Goal: Find specific page/section: Find specific page/section

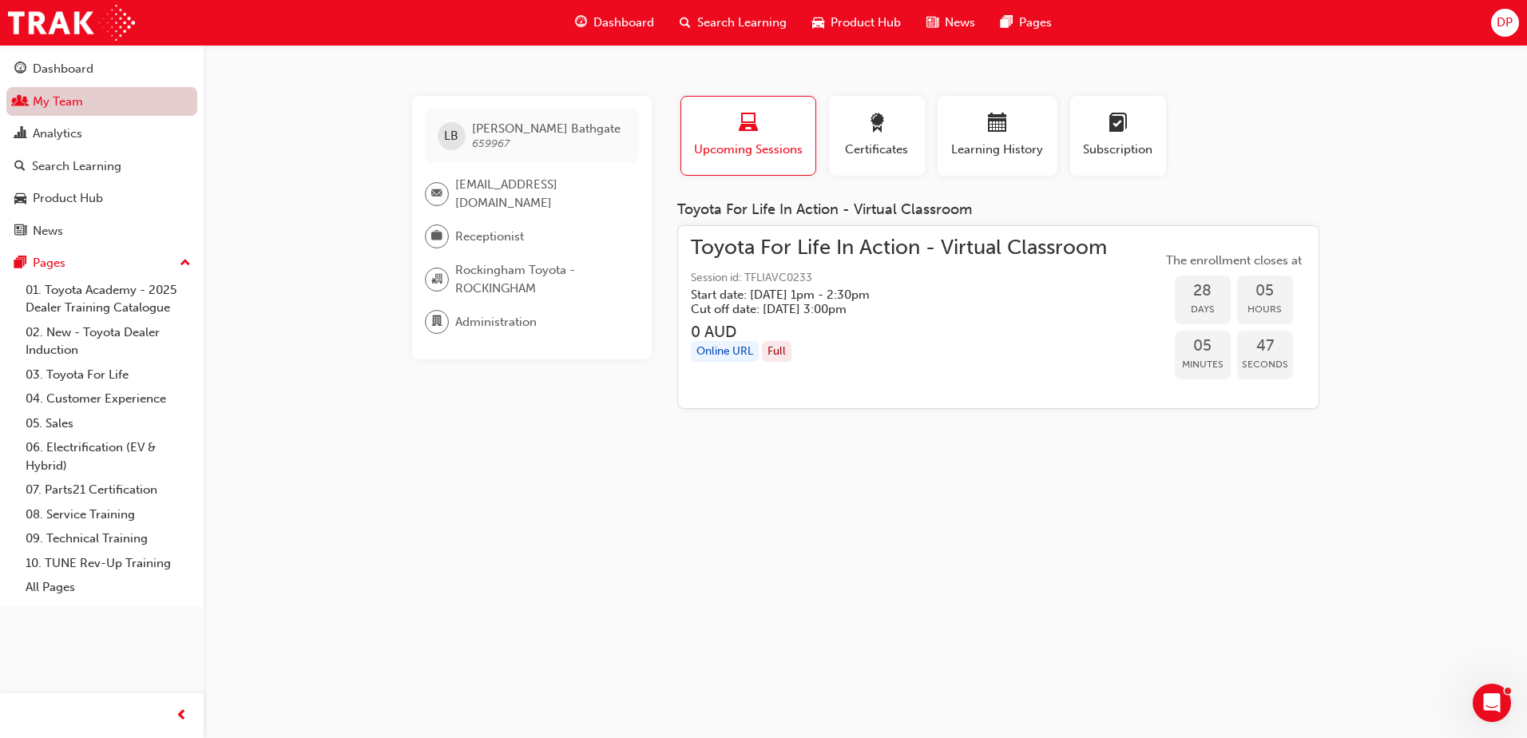
drag, startPoint x: 0, startPoint y: 0, endPoint x: 56, endPoint y: 105, distance: 119.3
click at [56, 105] on link "My Team" at bounding box center [101, 102] width 191 height 30
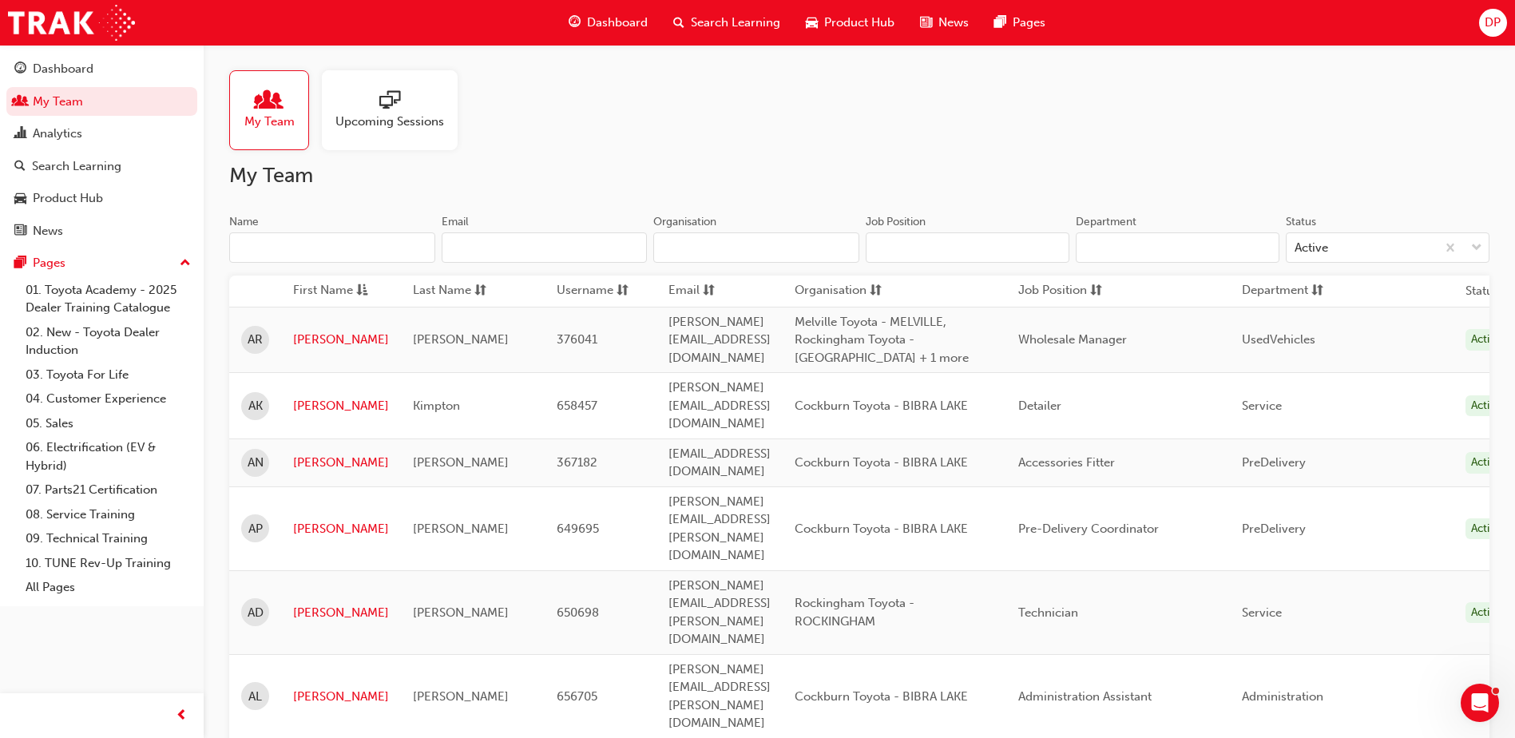
click at [304, 259] on input "Name" at bounding box center [332, 247] width 206 height 30
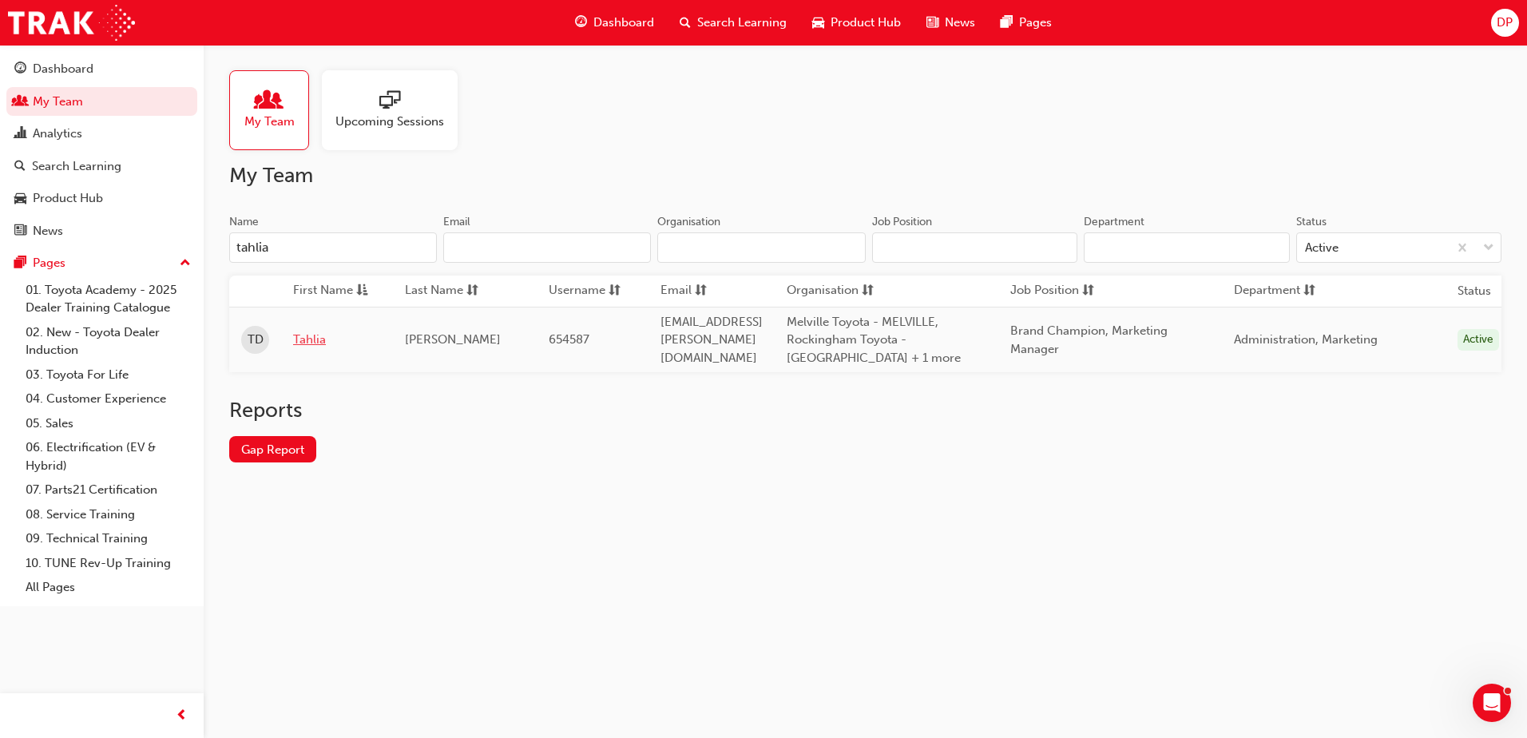
type input "tahlia"
click at [315, 342] on link "Tahlia" at bounding box center [337, 340] width 88 height 18
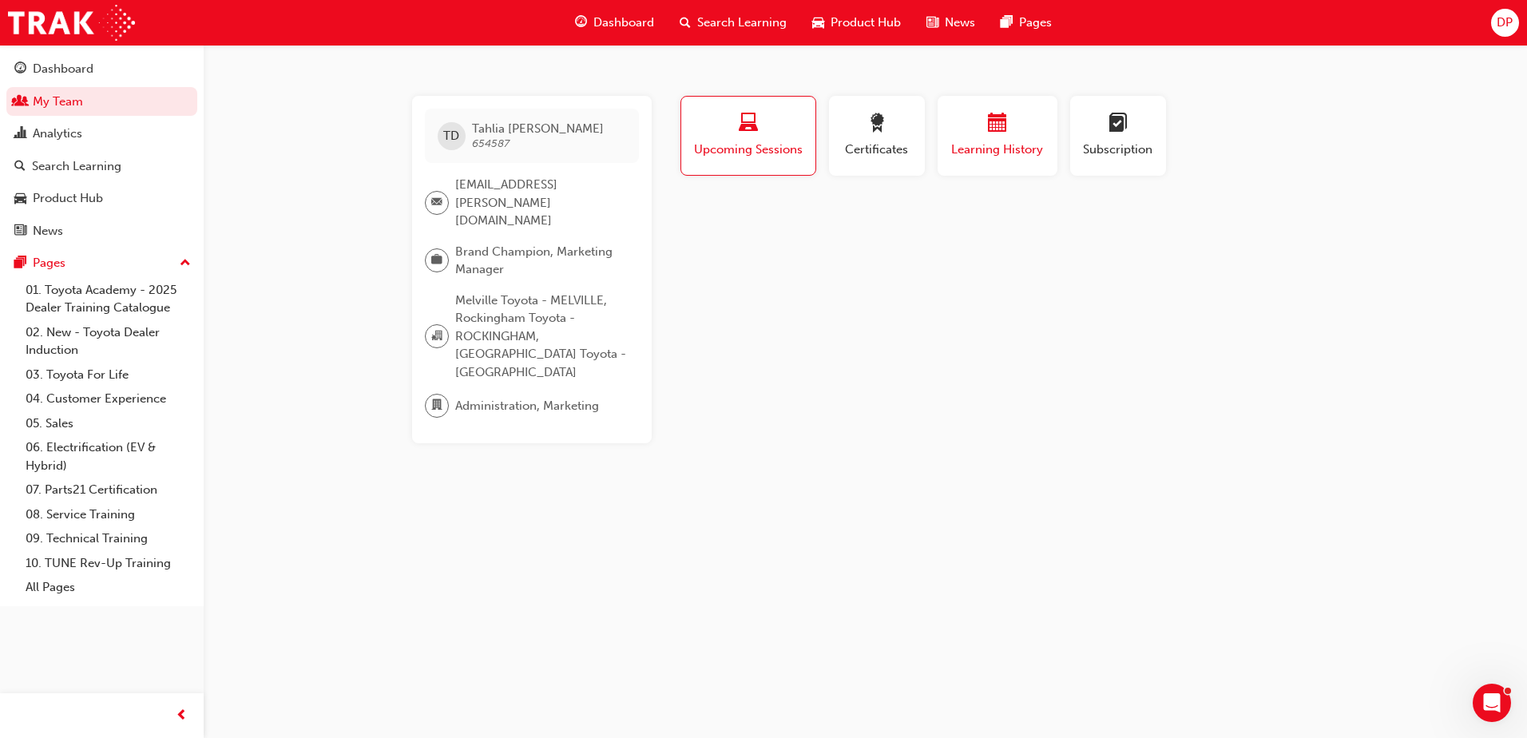
click at [977, 125] on div "button" at bounding box center [998, 125] width 96 height 25
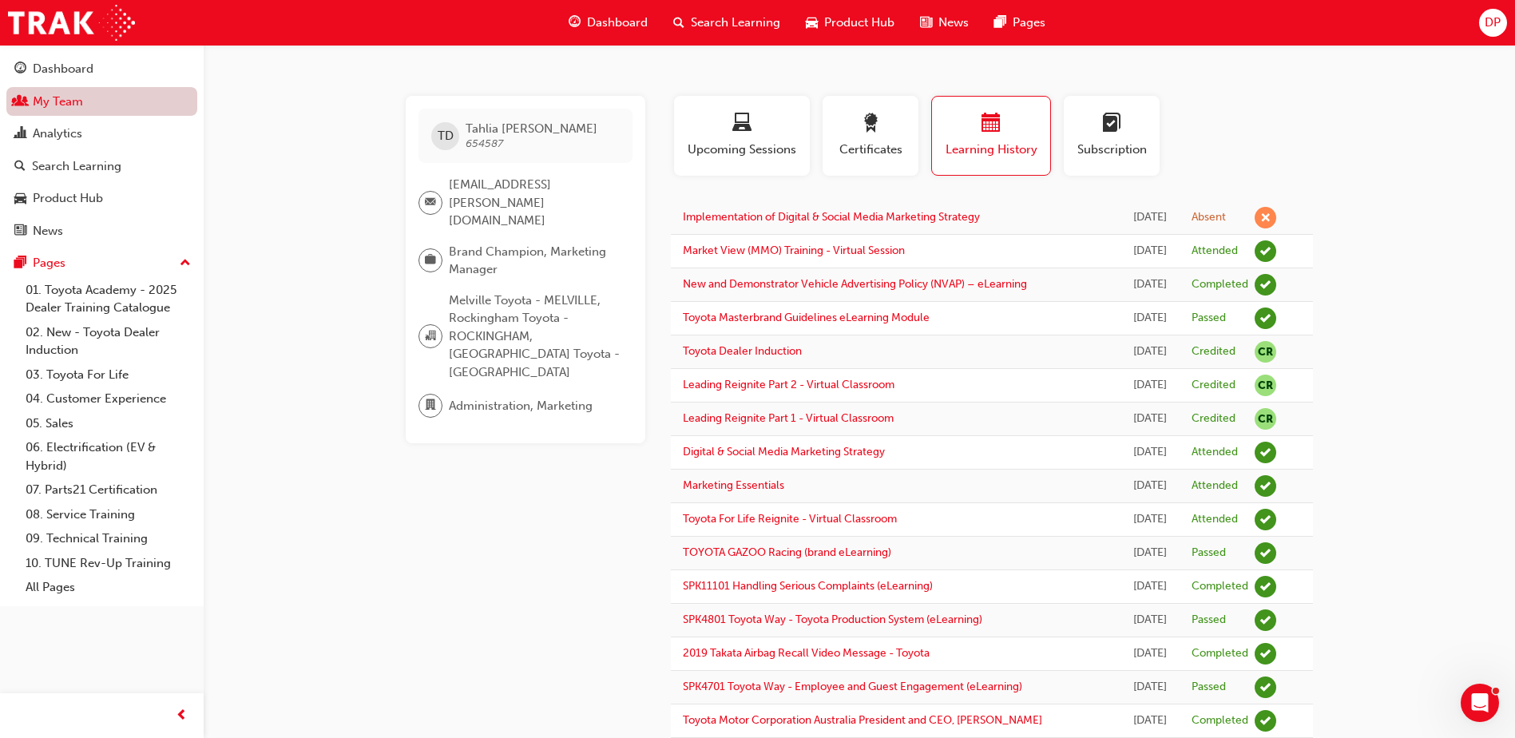
click at [54, 97] on link "My Team" at bounding box center [101, 102] width 191 height 30
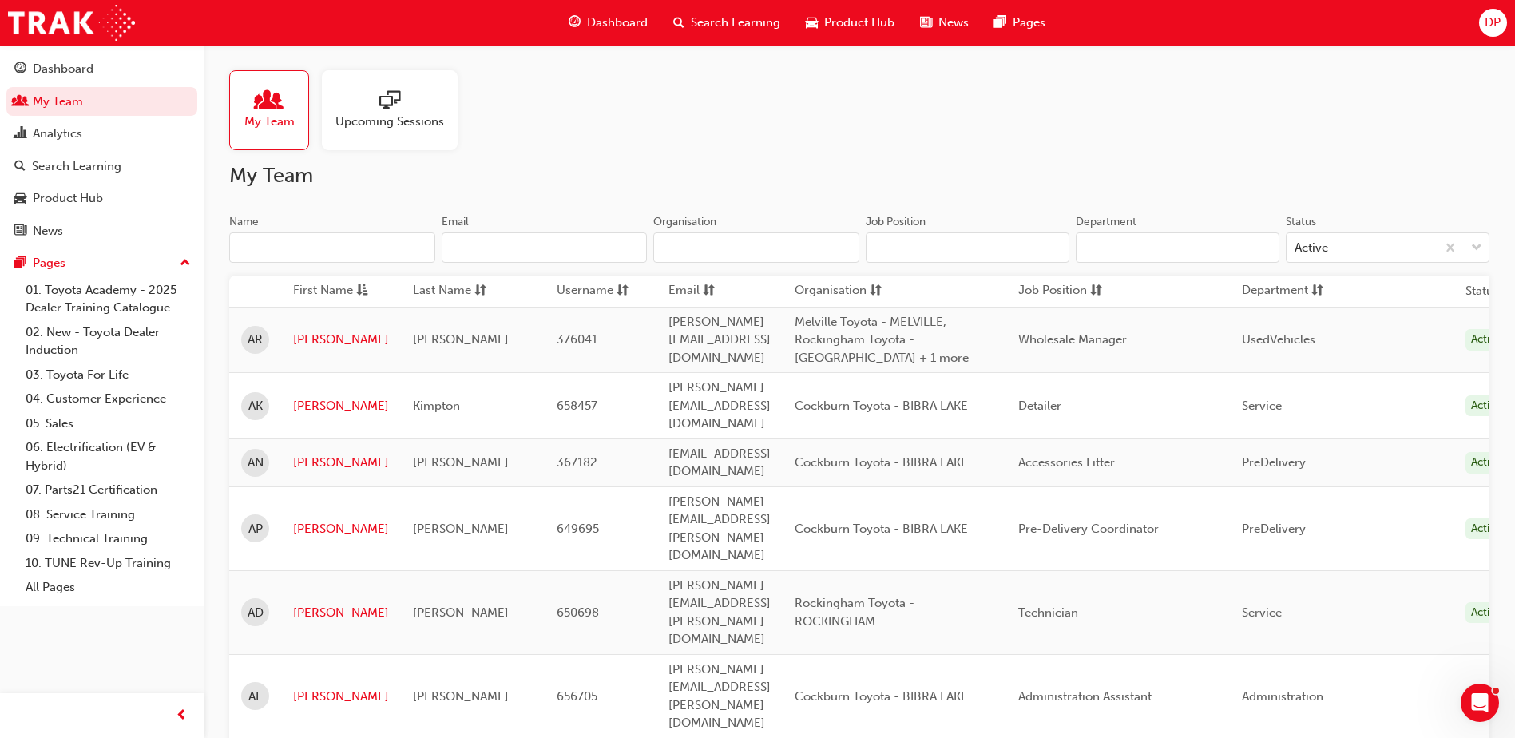
click at [275, 250] on input "Name" at bounding box center [332, 247] width 206 height 30
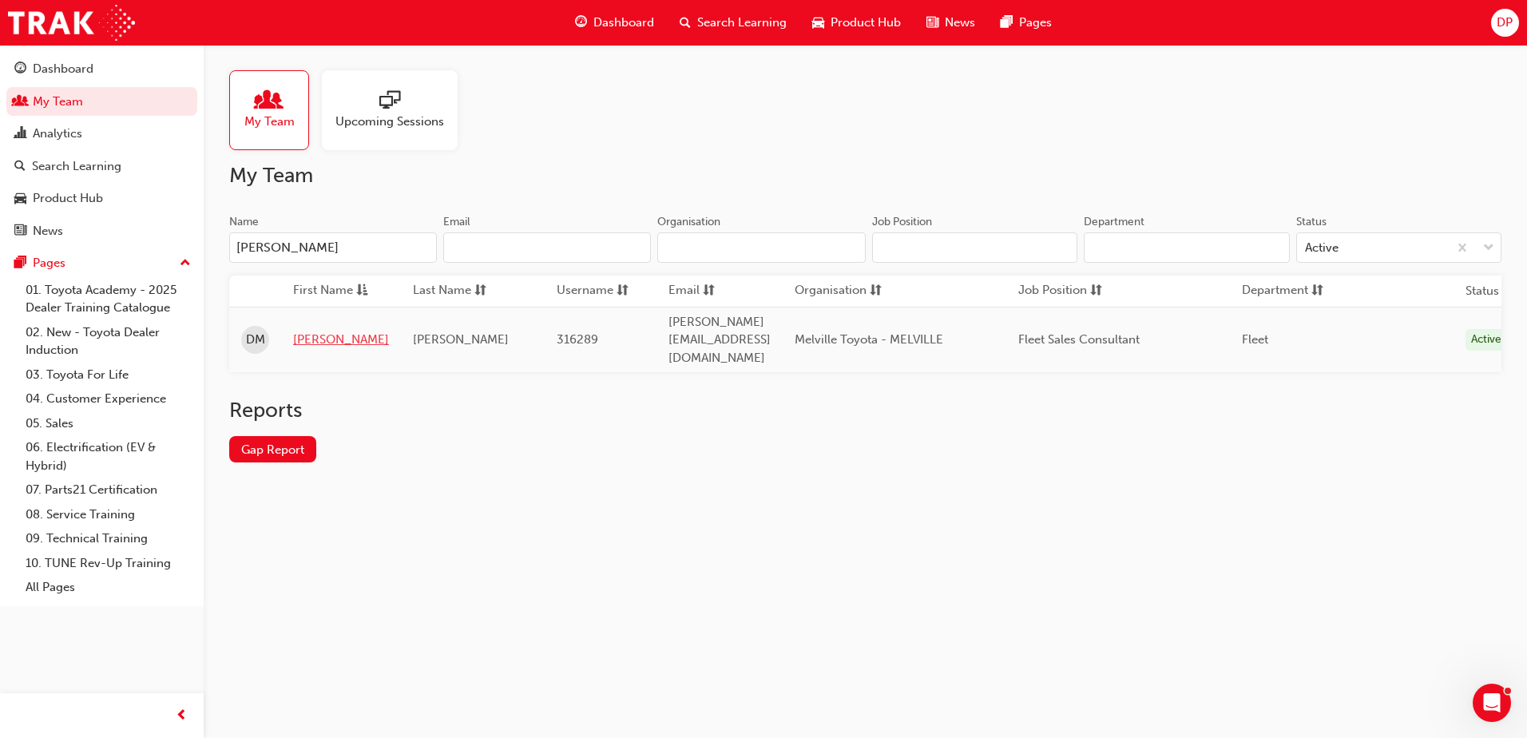
type input "[PERSON_NAME]"
click at [321, 331] on link "[PERSON_NAME]" at bounding box center [341, 340] width 96 height 18
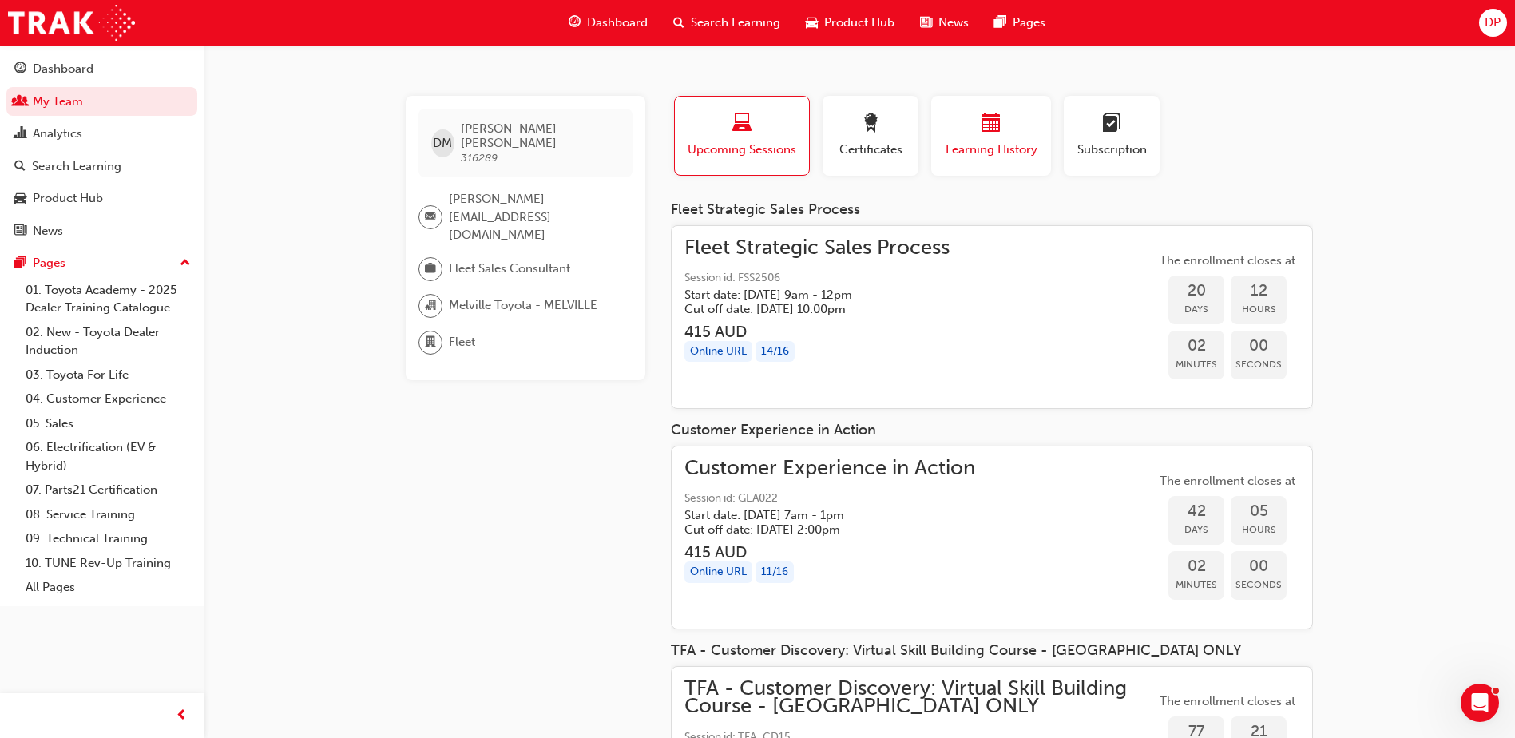
click at [999, 147] on span "Learning History" at bounding box center [991, 150] width 96 height 18
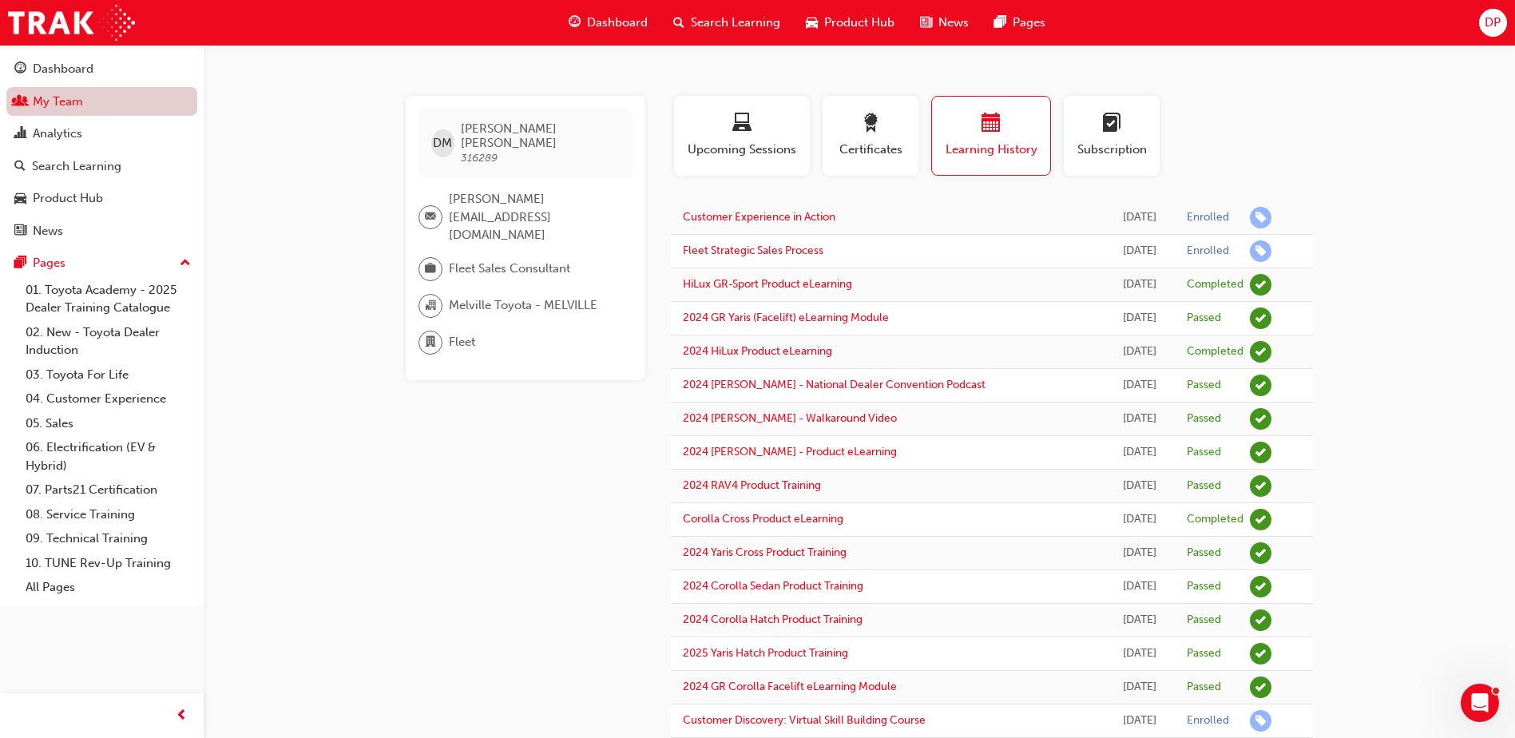
click at [76, 97] on link "My Team" at bounding box center [101, 102] width 191 height 30
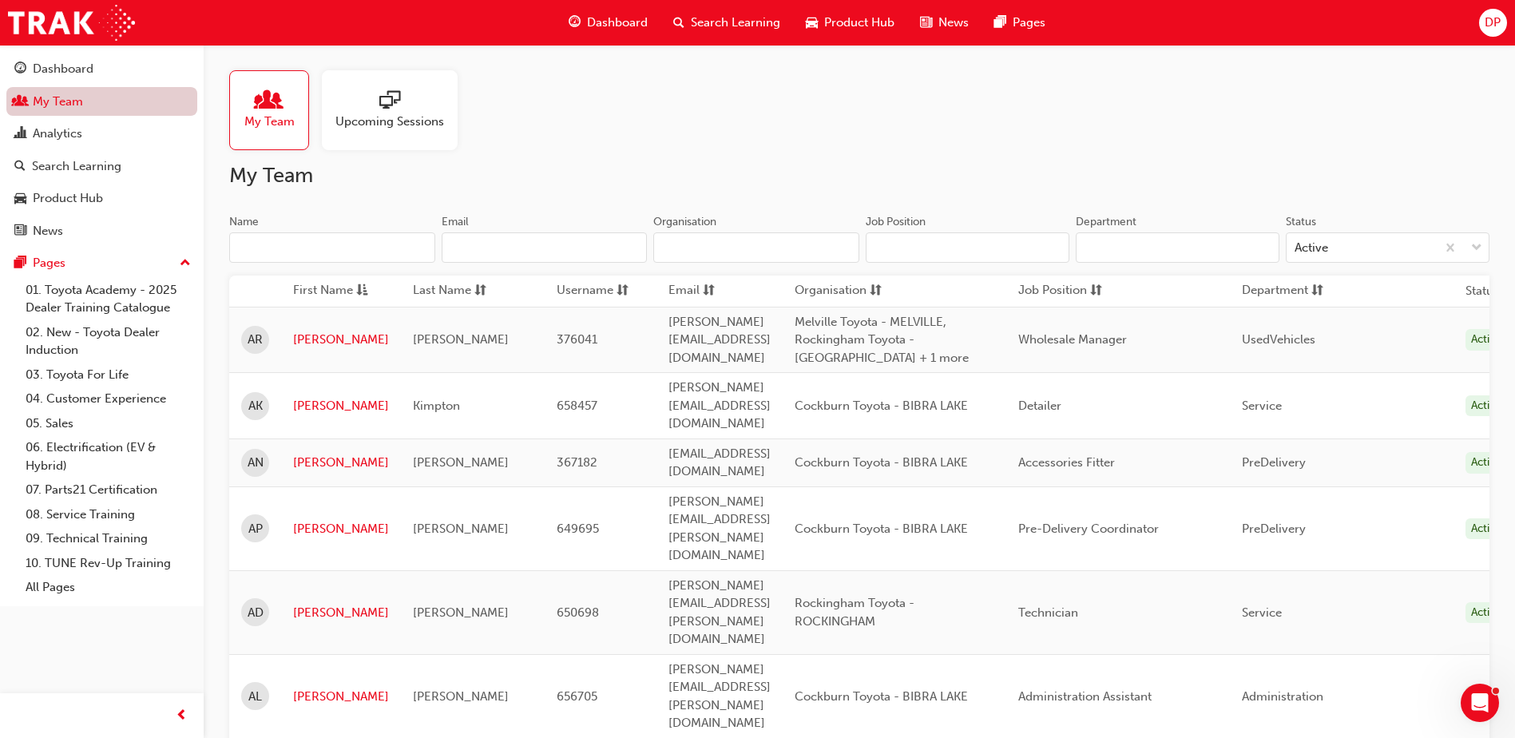
click at [267, 253] on input "Name" at bounding box center [332, 247] width 206 height 30
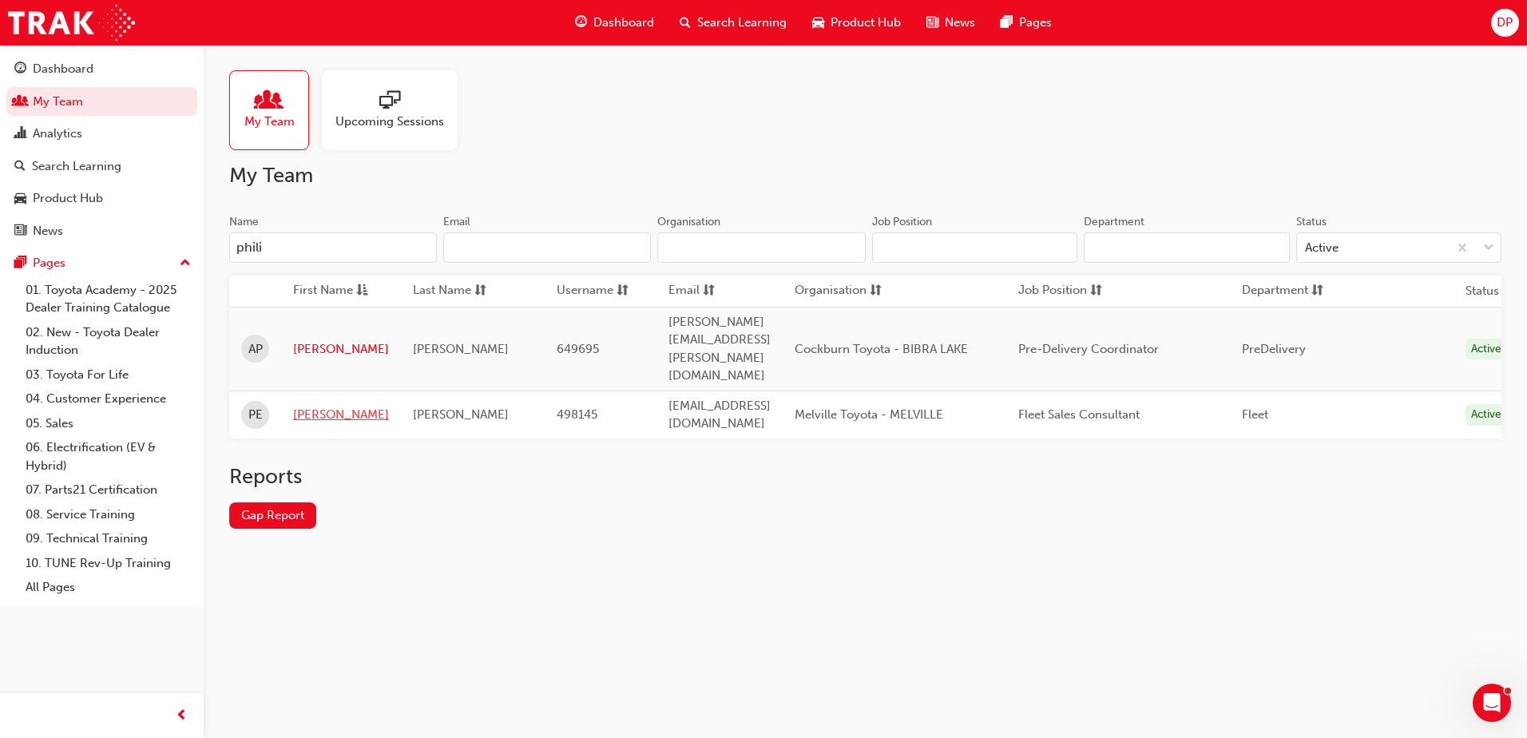
type input "phili"
click at [330, 406] on link "[PERSON_NAME]" at bounding box center [341, 415] width 96 height 18
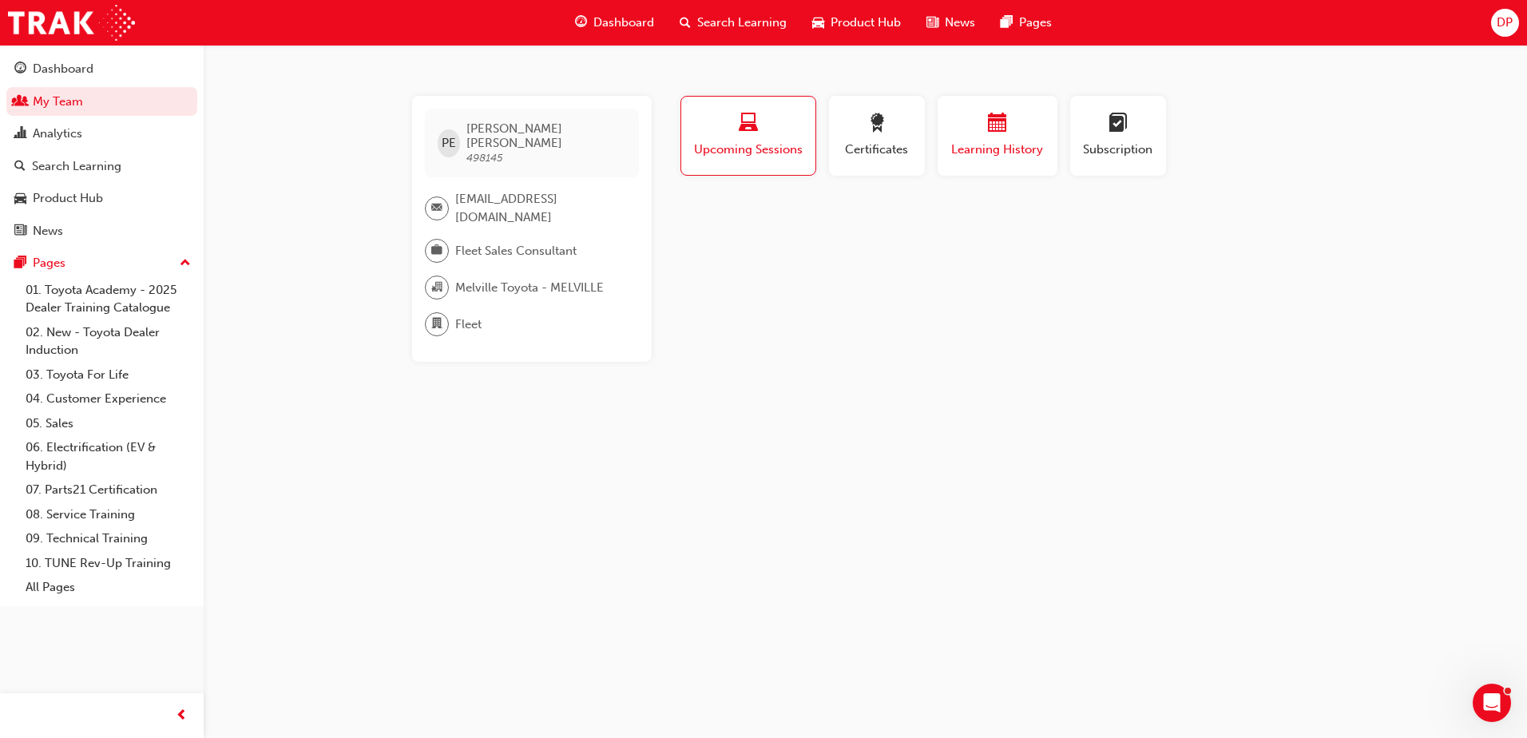
click at [985, 135] on div "button" at bounding box center [998, 125] width 96 height 25
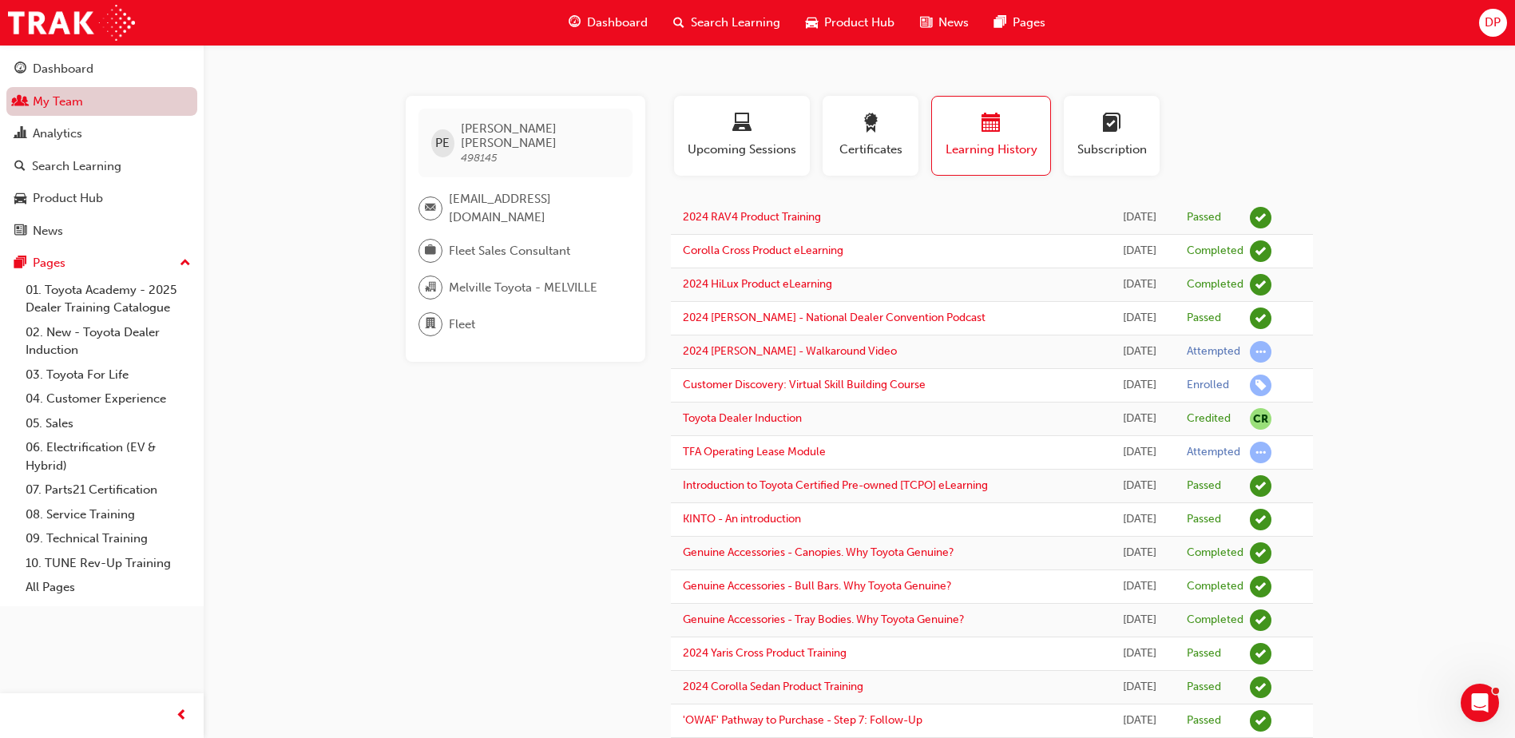
click at [22, 102] on span "people-icon" at bounding box center [20, 102] width 12 height 14
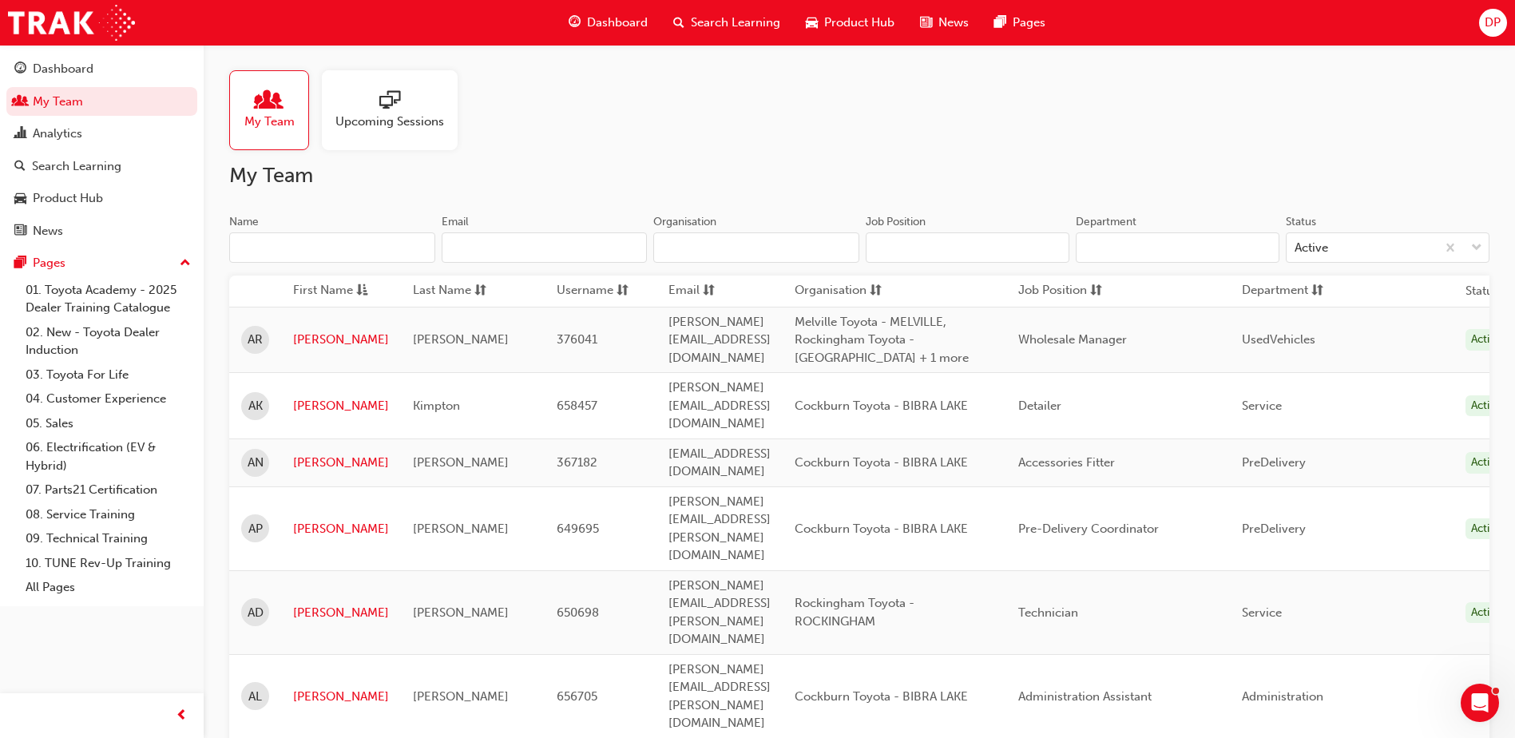
click at [284, 245] on input "Name" at bounding box center [332, 247] width 206 height 30
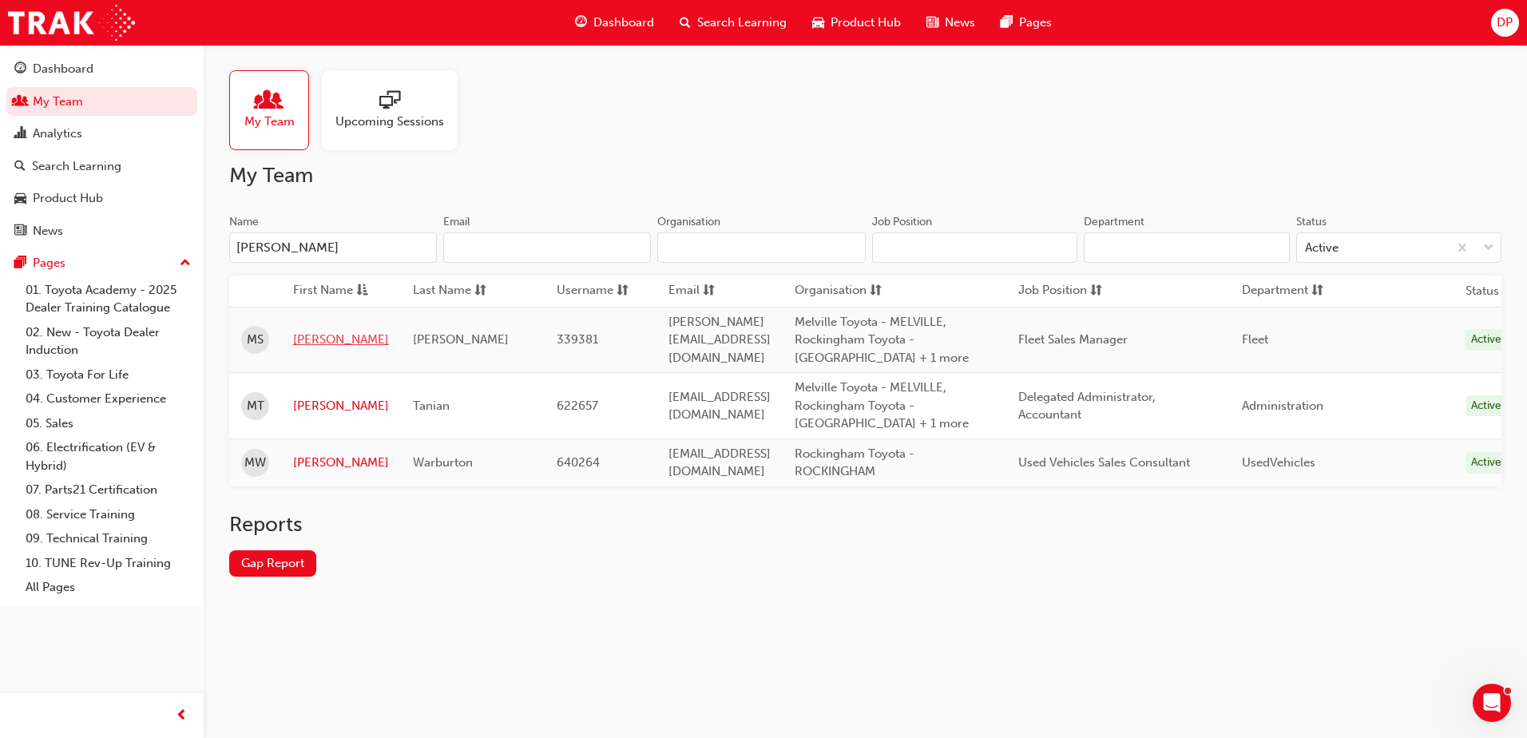
type input "[PERSON_NAME]"
click at [323, 343] on link "[PERSON_NAME]" at bounding box center [341, 340] width 96 height 18
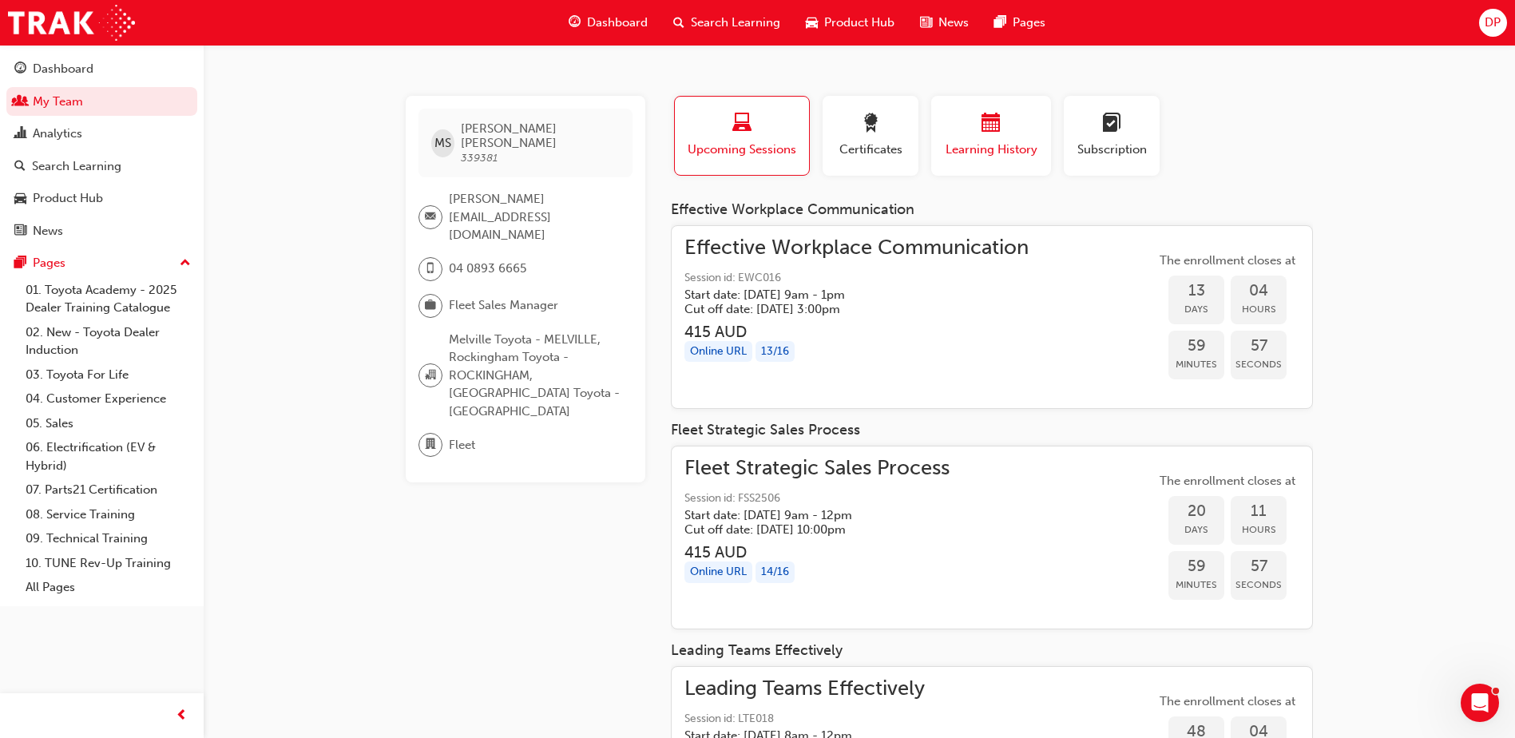
click at [1001, 146] on span "Learning History" at bounding box center [991, 150] width 96 height 18
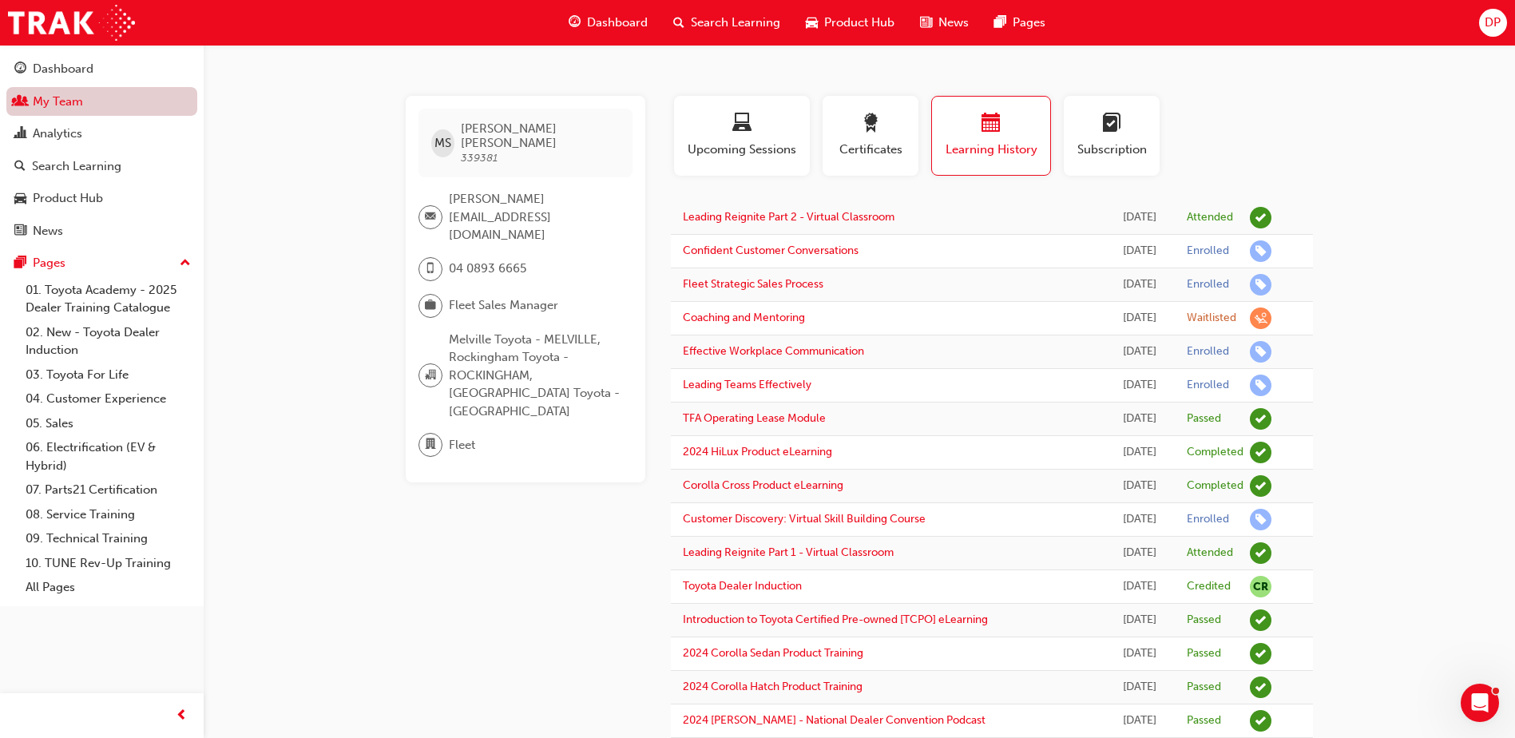
click at [60, 99] on link "My Team" at bounding box center [101, 102] width 191 height 30
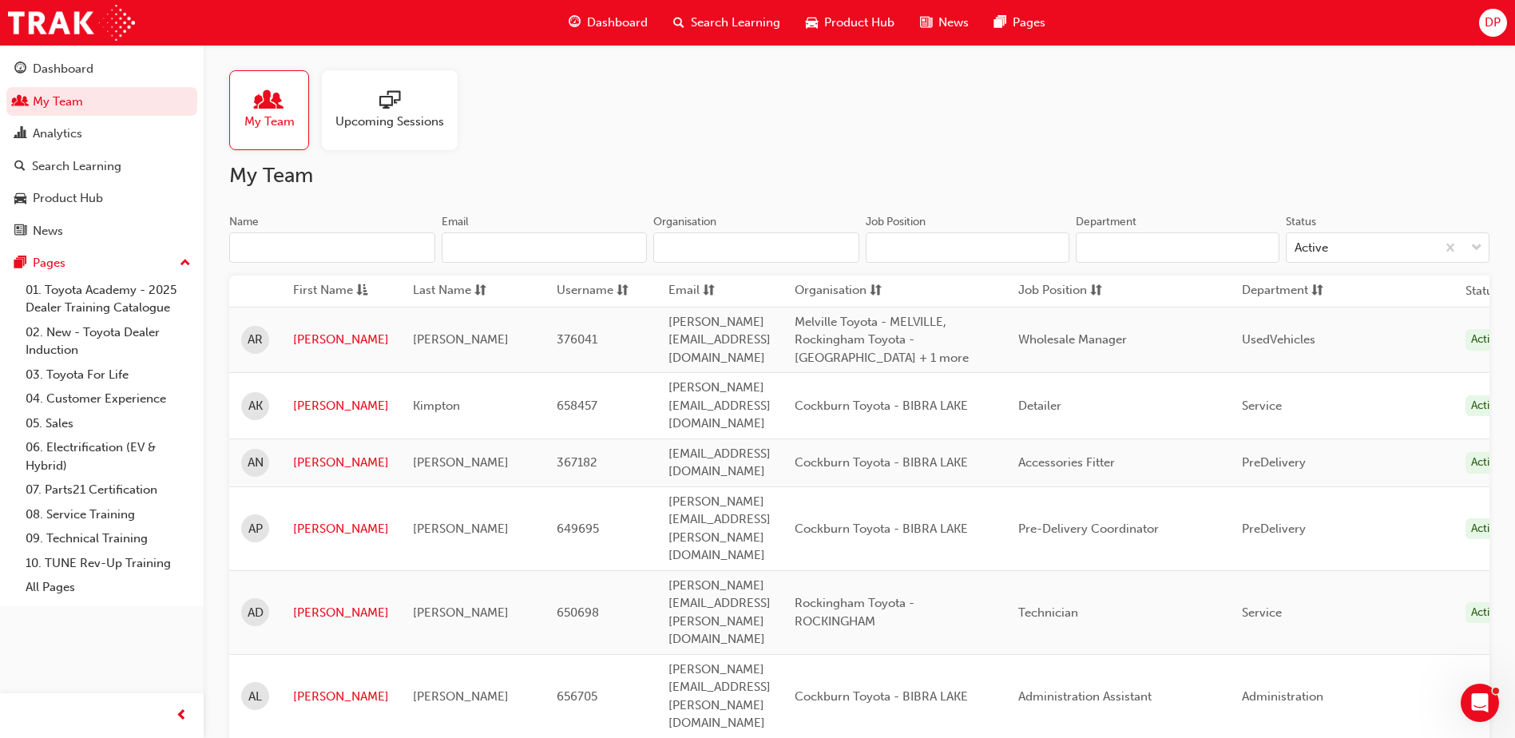
click at [280, 248] on input "Name" at bounding box center [332, 247] width 206 height 30
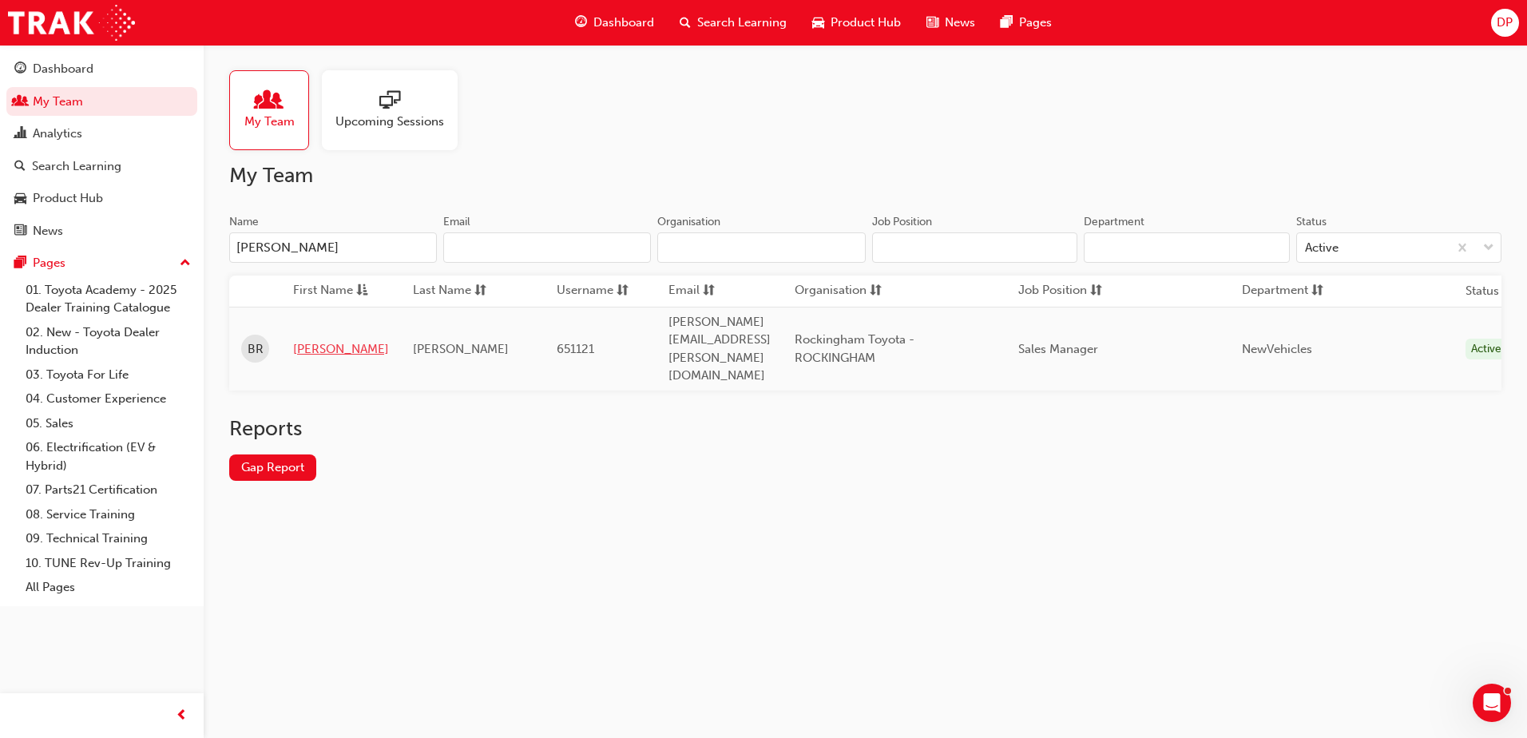
type input "[PERSON_NAME]"
click at [311, 340] on link "[PERSON_NAME]" at bounding box center [341, 349] width 96 height 18
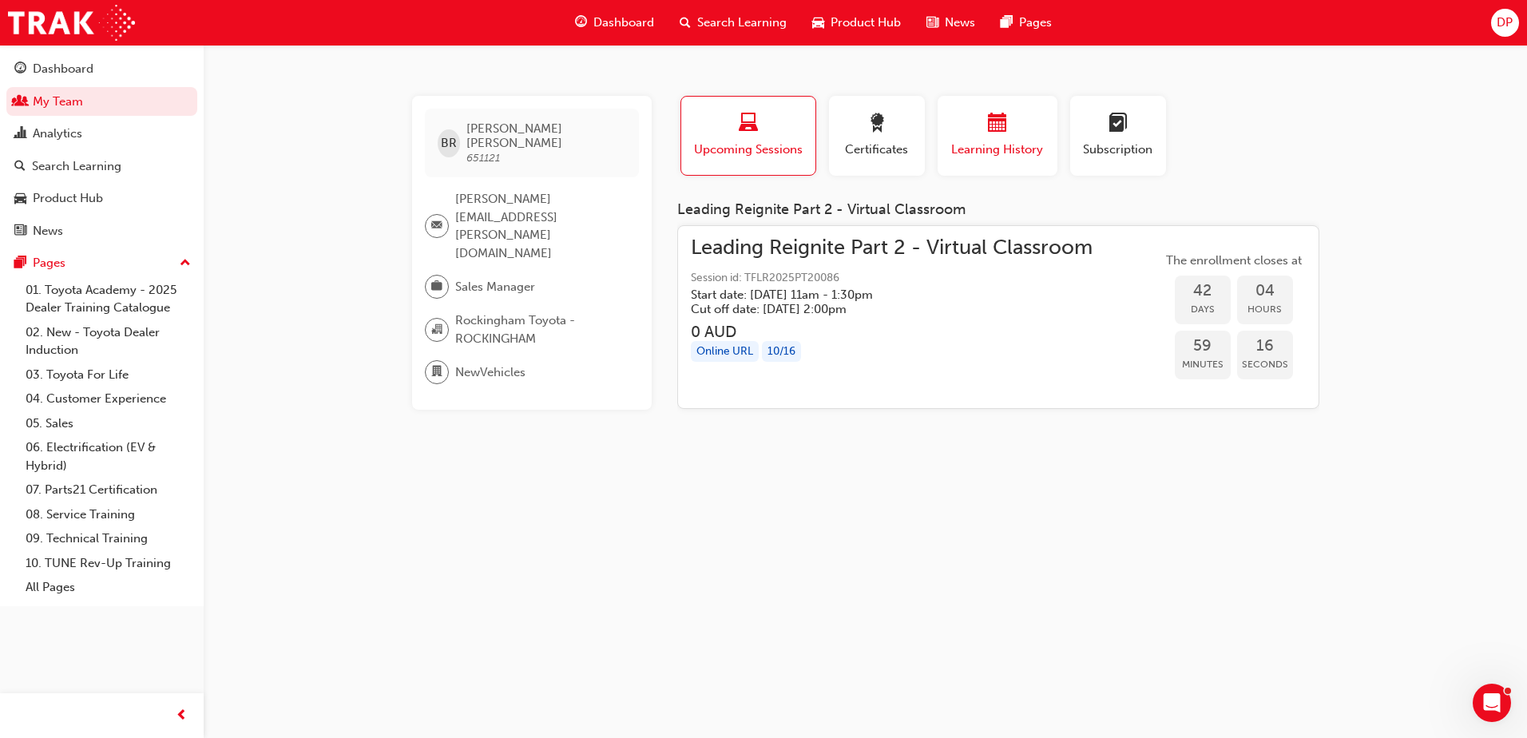
click at [1018, 113] on div "button" at bounding box center [998, 125] width 96 height 25
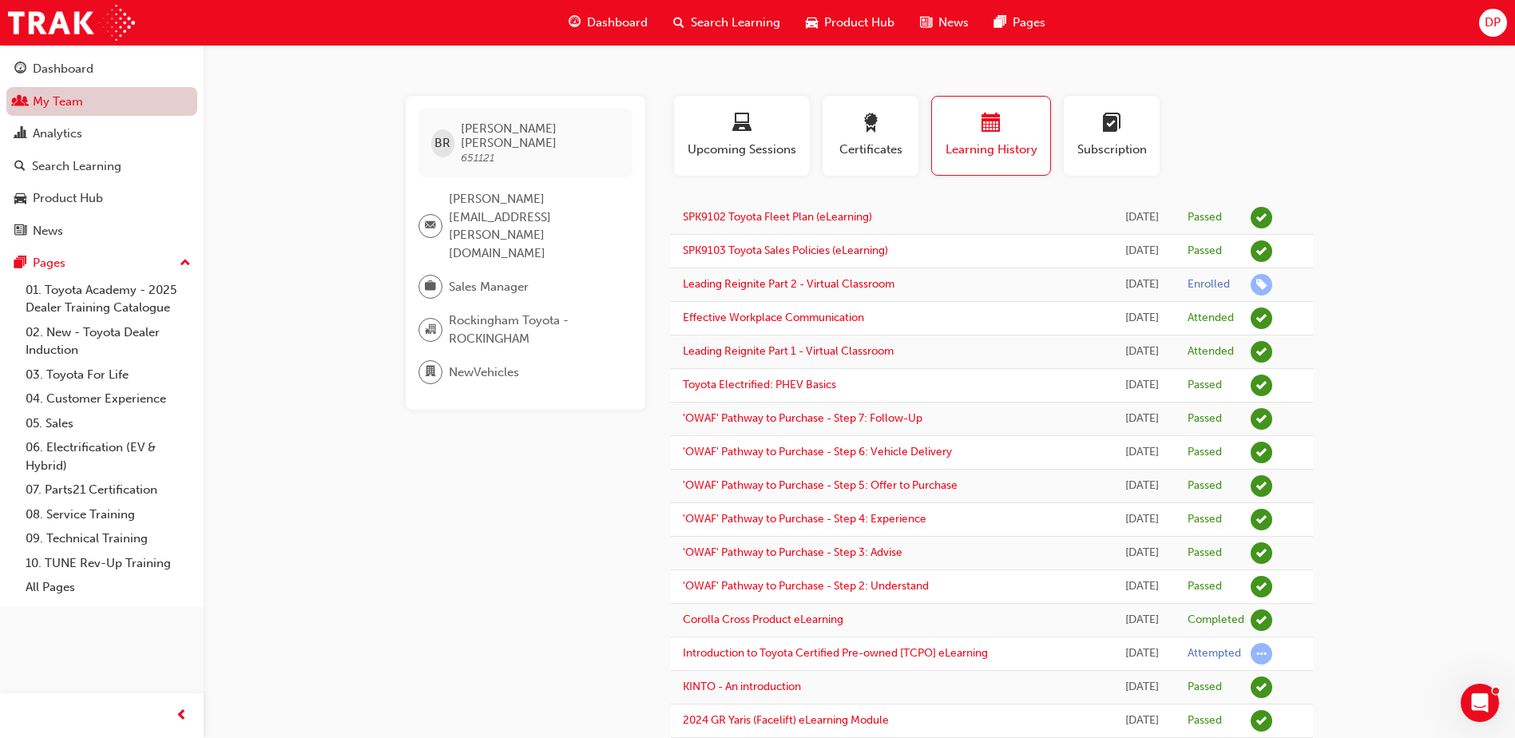
click at [99, 97] on link "My Team" at bounding box center [101, 102] width 191 height 30
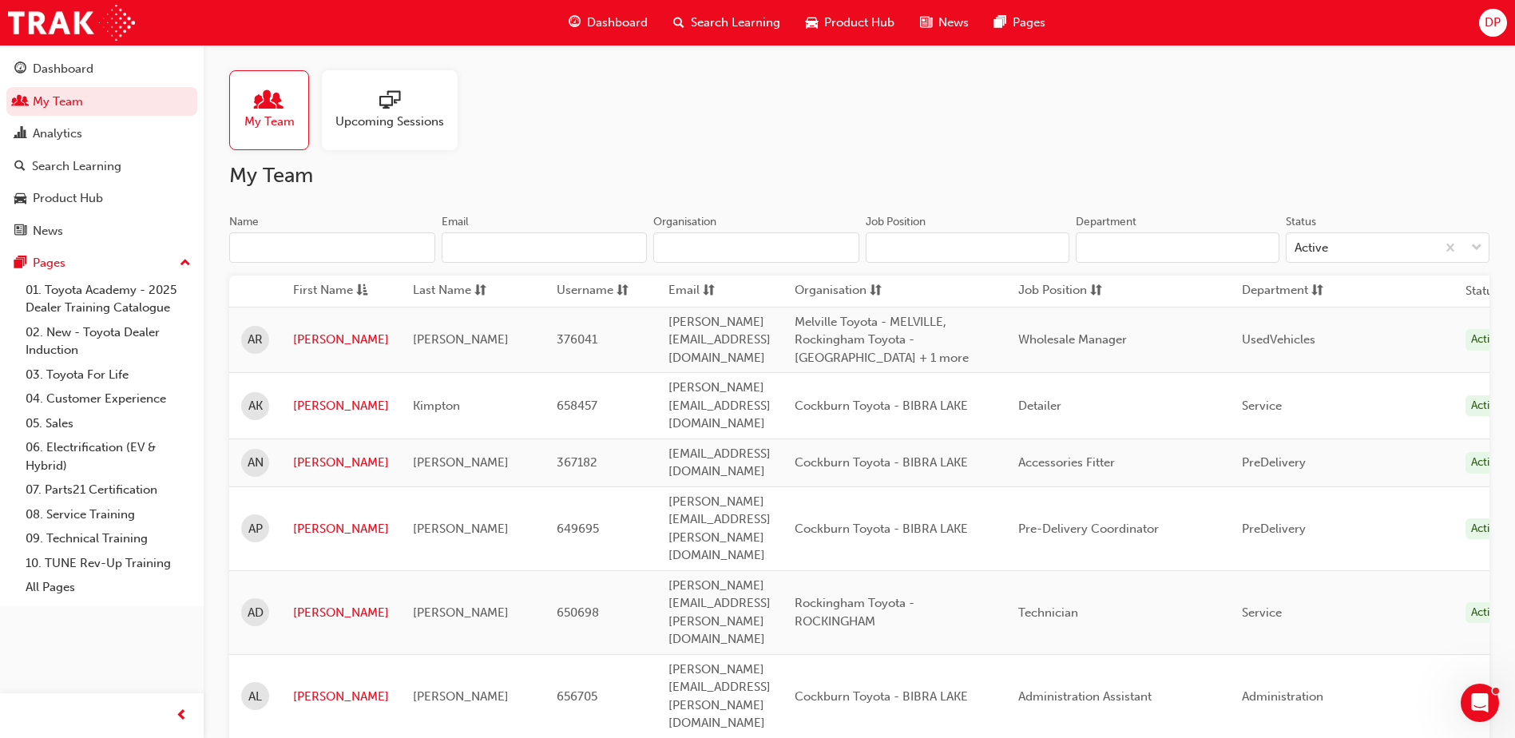
click at [279, 250] on input "Name" at bounding box center [332, 247] width 206 height 30
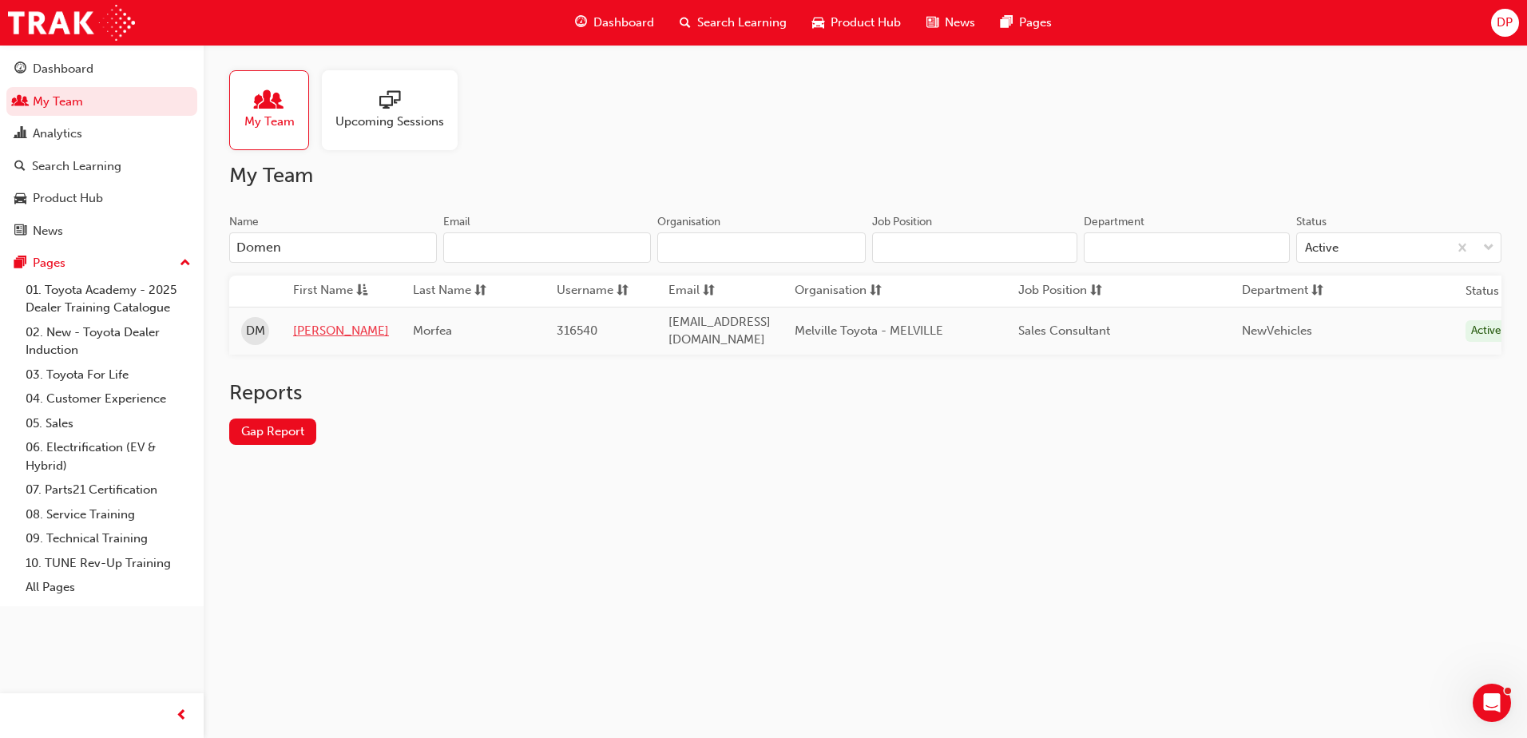
type input "Domen"
click at [327, 322] on link "[PERSON_NAME]" at bounding box center [341, 331] width 96 height 18
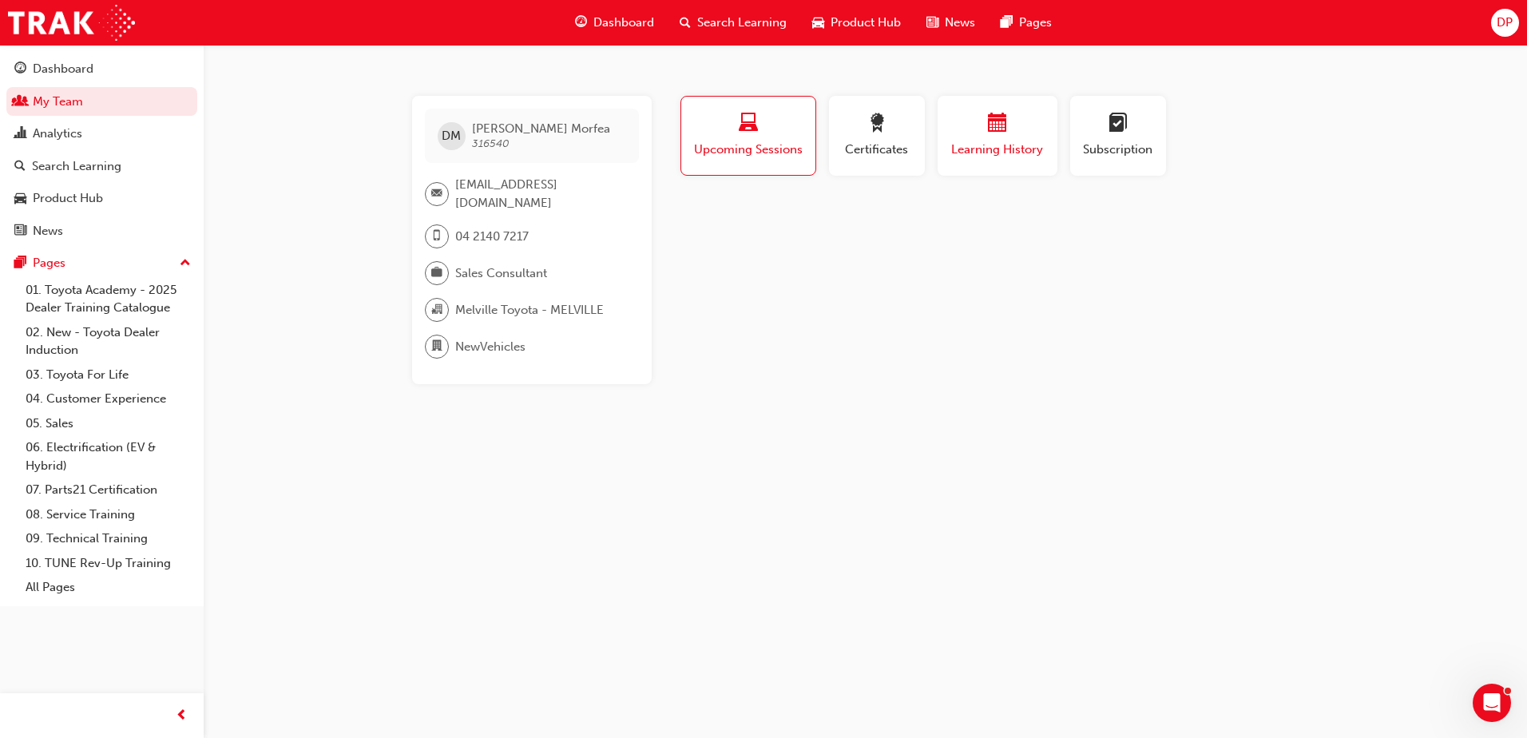
click at [1001, 135] on span "calendar-icon" at bounding box center [997, 124] width 19 height 22
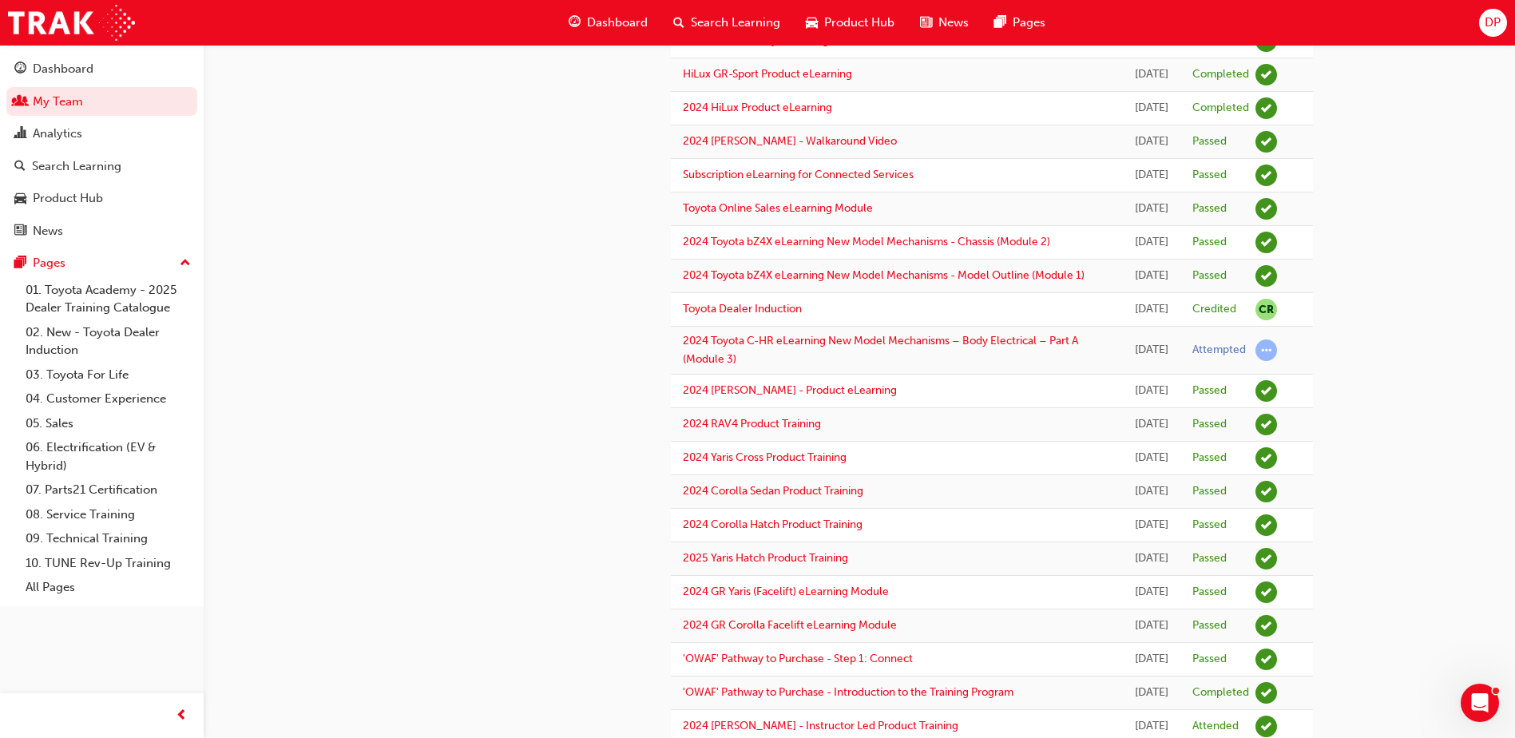
scroll to position [699, 0]
